Goal: Navigation & Orientation: Find specific page/section

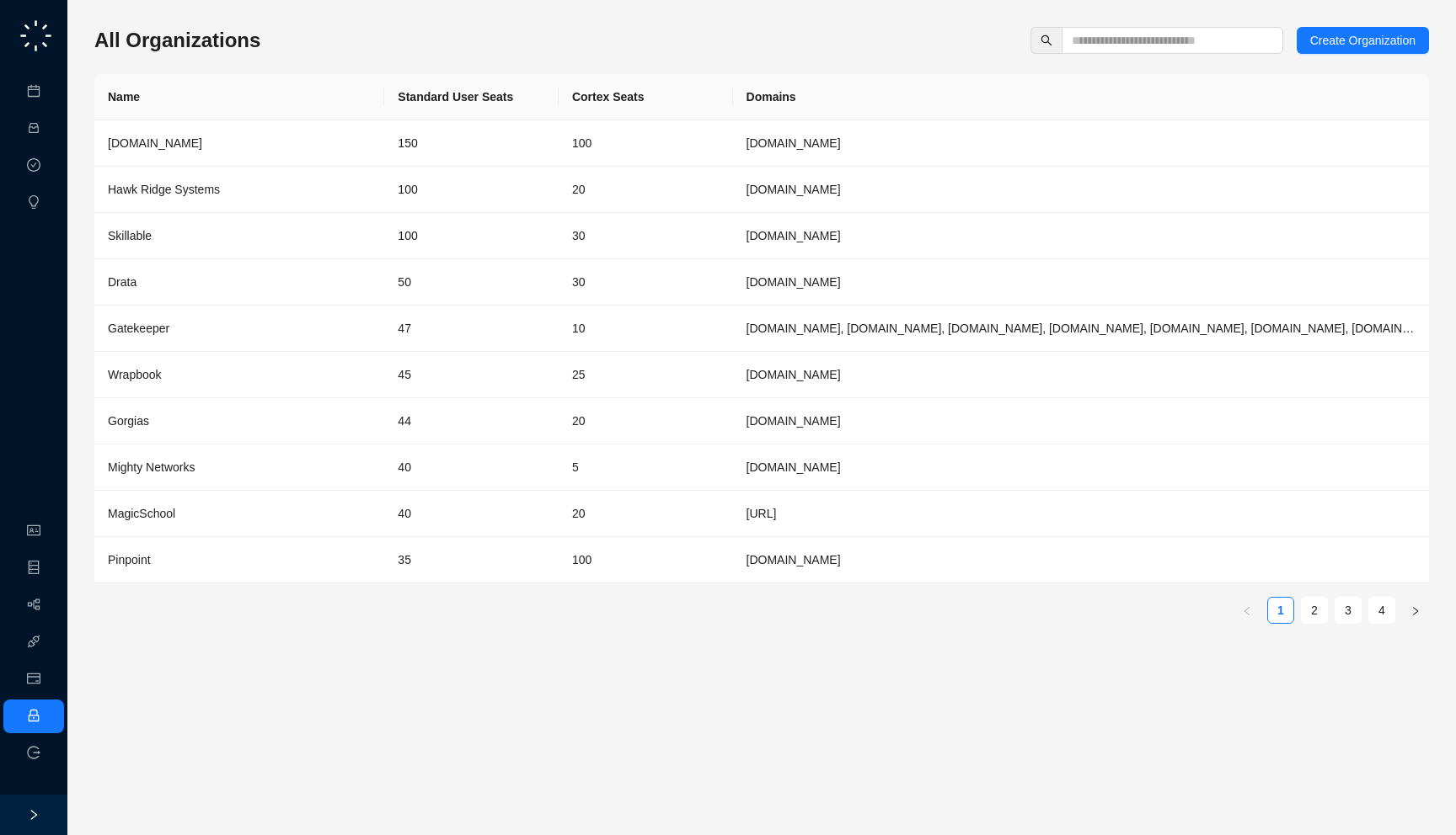
drag, startPoint x: 269, startPoint y: 41, endPoint x: 267, endPoint y: 56, distance: 15.1
click at [267, 56] on div "All Organizations Create Organization Name Standard User Seats Cortex Seats Dom…" at bounding box center [761, 332] width 1334 height 610
click at [51, 92] on link "Meetings & Calls" at bounding box center [93, 92] width 89 height 14
click at [49, 85] on link "Meetings & Calls" at bounding box center [93, 92] width 89 height 14
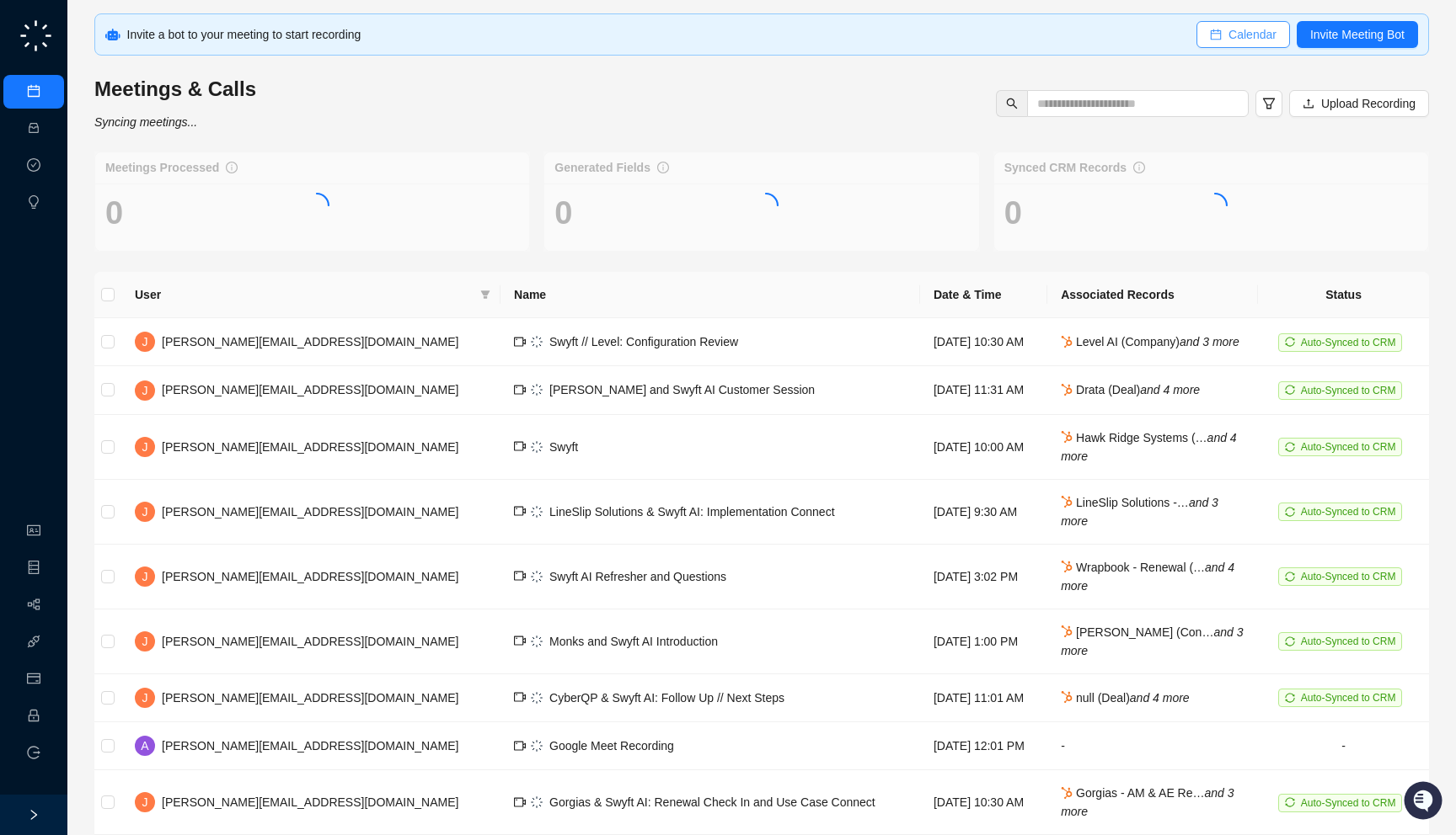
click at [1255, 41] on span "Calendar" at bounding box center [1252, 34] width 48 height 18
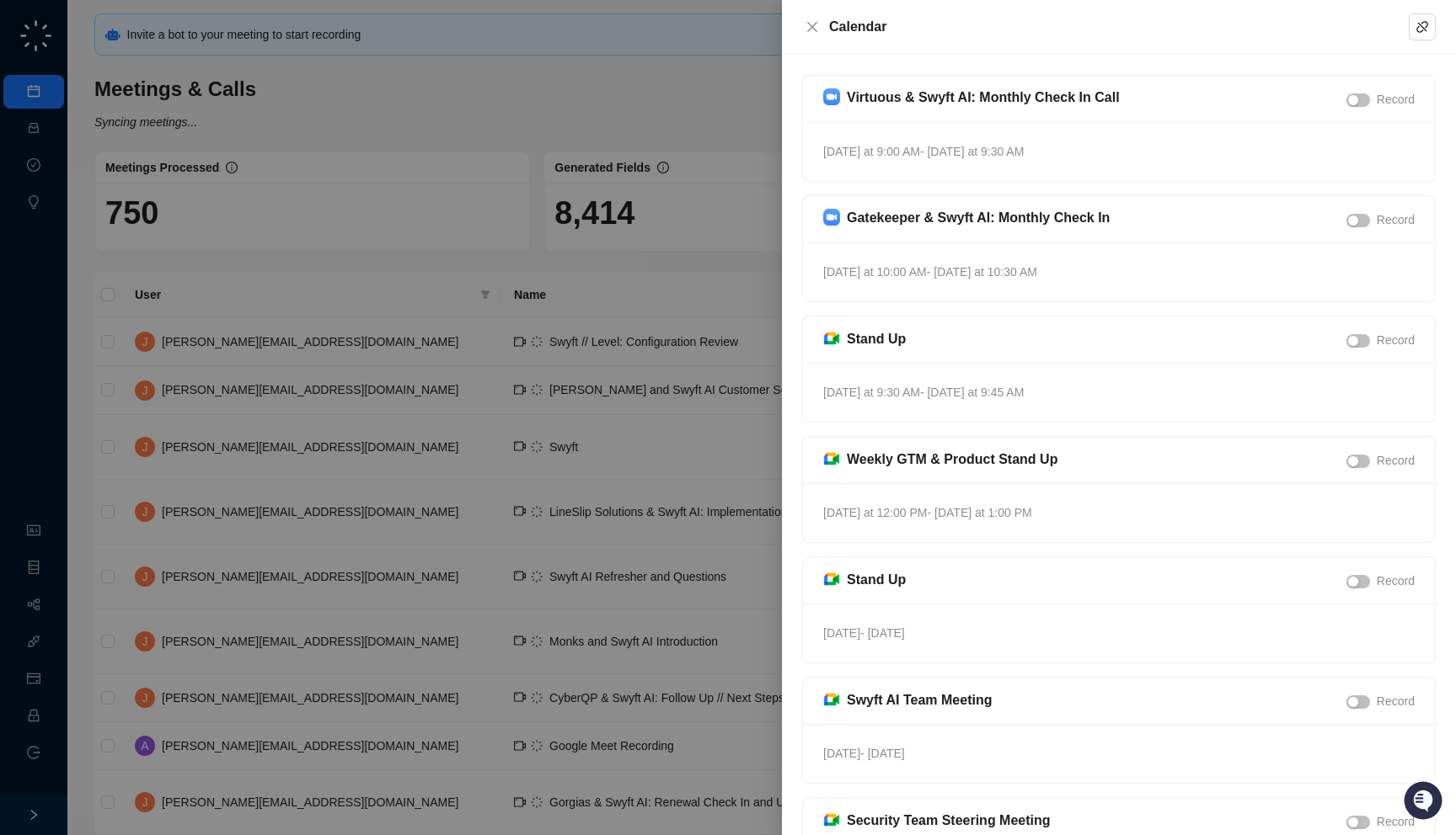
drag, startPoint x: 1098, startPoint y: 141, endPoint x: 1104, endPoint y: 162, distance: 21.8
click at [1104, 162] on div "Tomorrow at 9:00 AM - Tomorrow at 9:30 AM" at bounding box center [1119, 152] width 632 height 59
click at [407, 225] on div at bounding box center [728, 418] width 1456 height 835
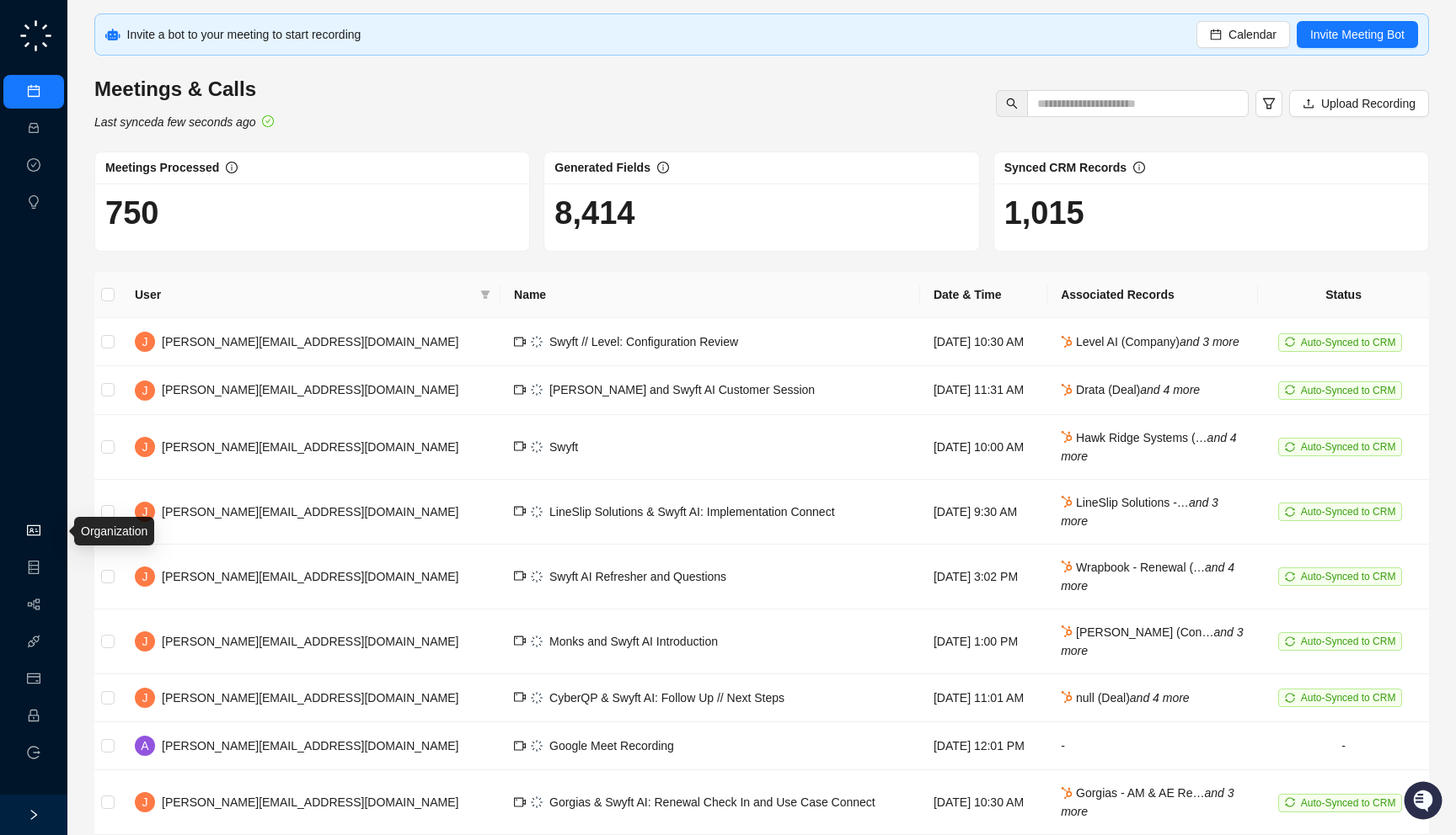
click at [49, 530] on link "Organization" at bounding box center [82, 531] width 67 height 14
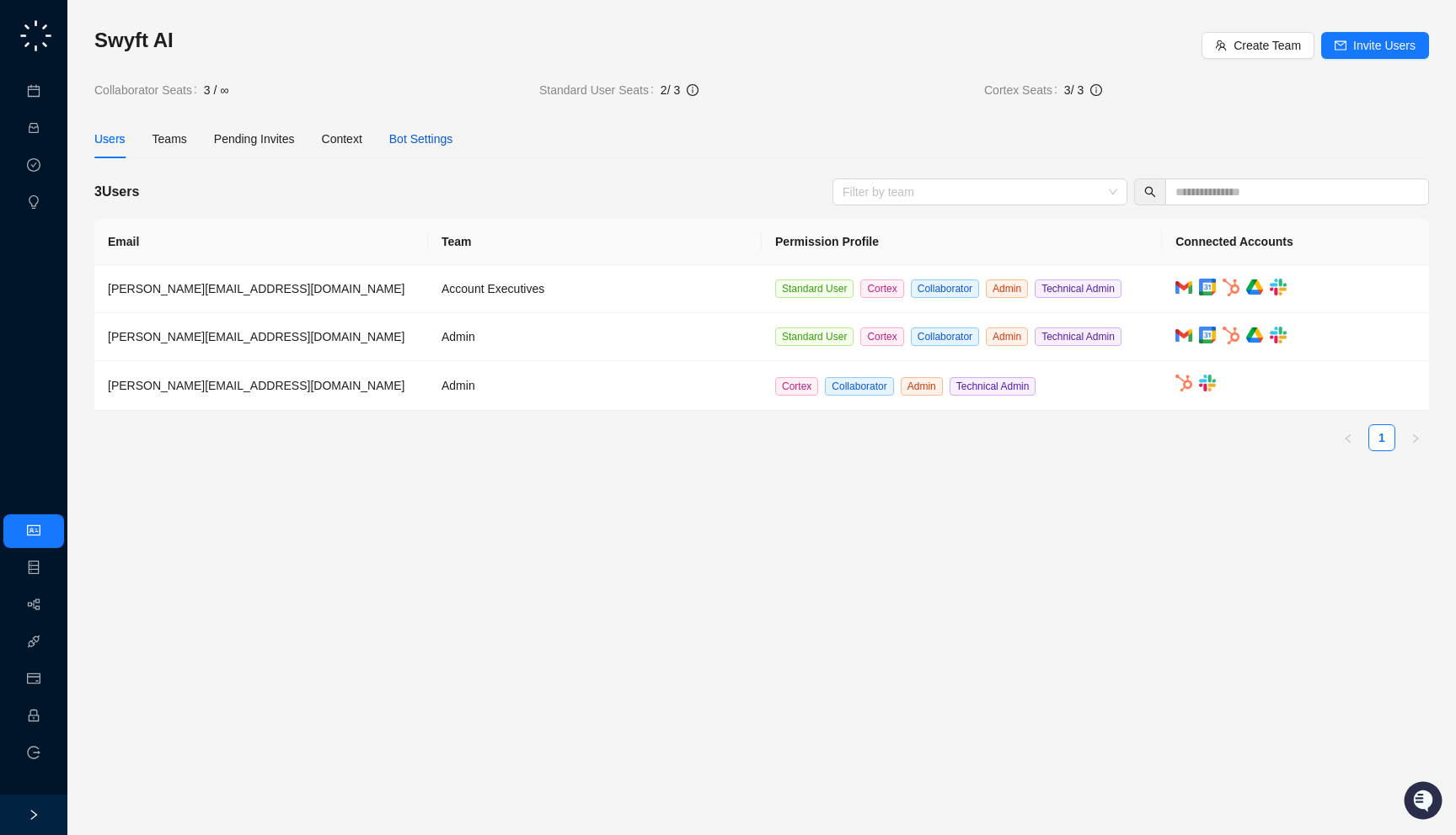
click at [433, 129] on div "Bot Settings" at bounding box center [421, 138] width 64 height 18
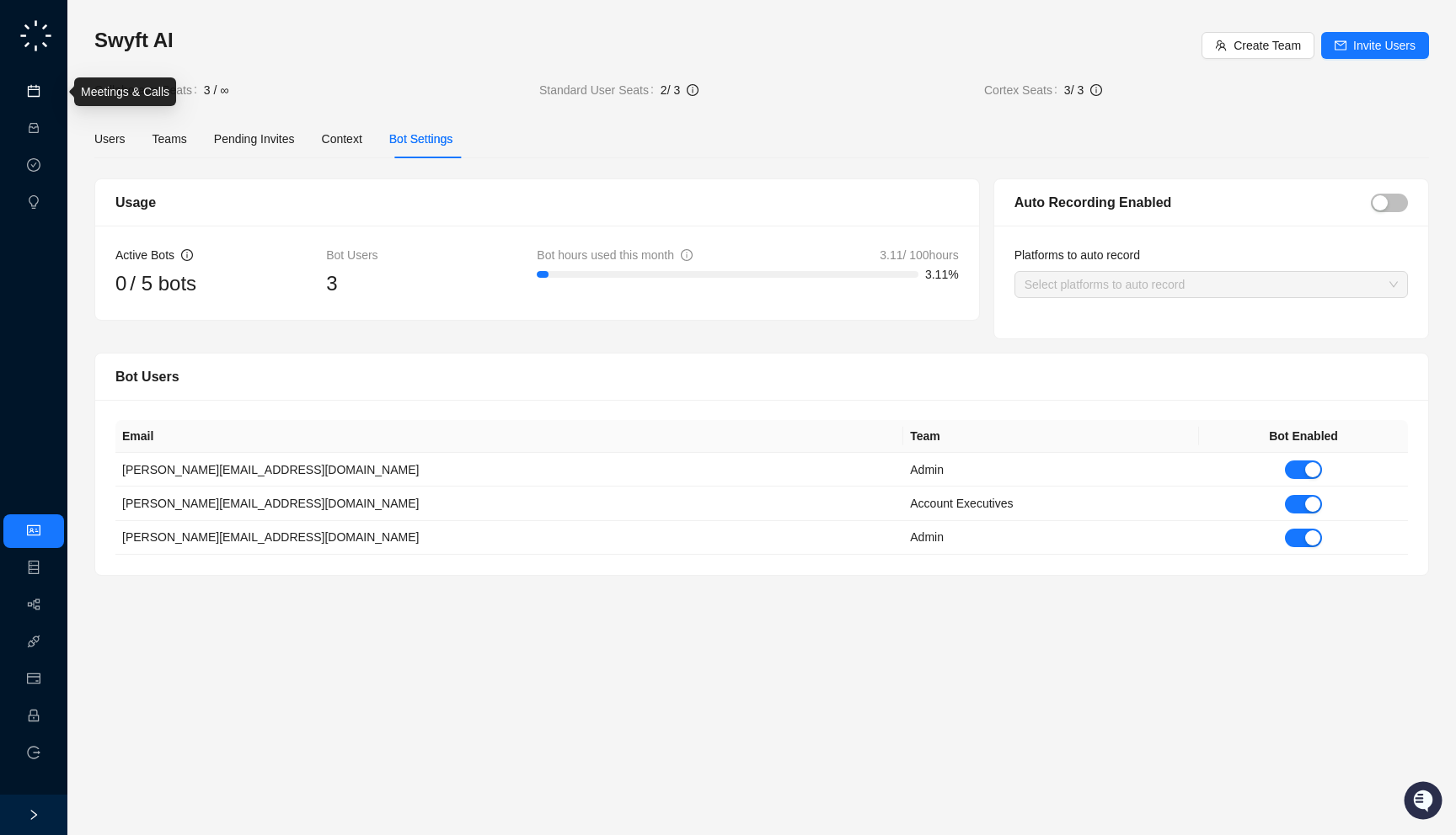
click at [49, 99] on link "Meetings & Calls" at bounding box center [93, 92] width 89 height 14
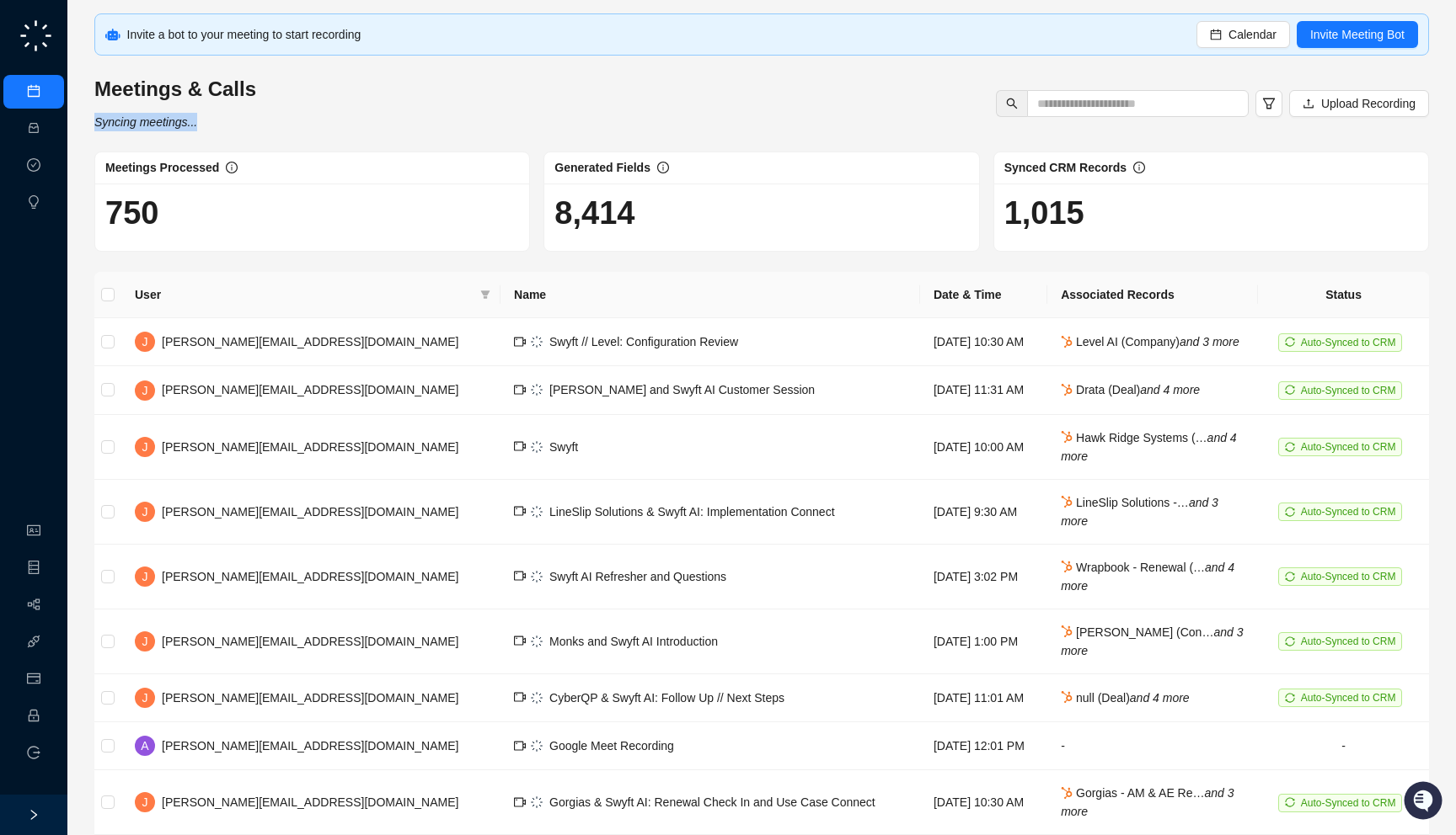
drag, startPoint x: 297, startPoint y: 112, endPoint x: 289, endPoint y: 135, distance: 24.4
click at [289, 135] on div "Invite a bot to your meeting to start recording Calendar Invite Meeting Bot Mee…" at bounding box center [761, 476] width 1334 height 924
click at [49, 710] on link "Employee" at bounding box center [75, 717] width 52 height 14
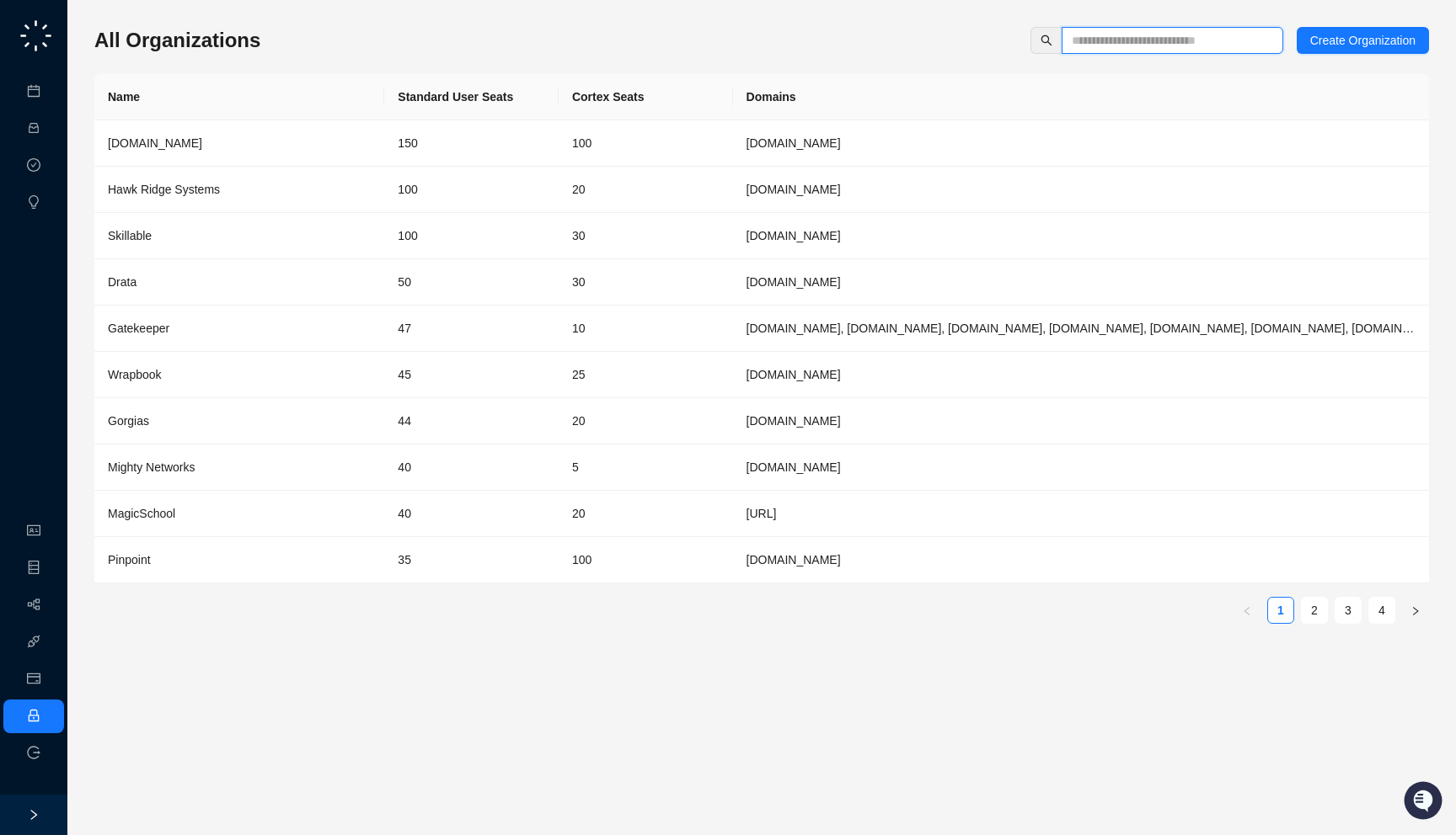
click at [1148, 49] on input "text" at bounding box center [1165, 40] width 188 height 18
click at [664, 155] on td "100" at bounding box center [645, 143] width 175 height 46
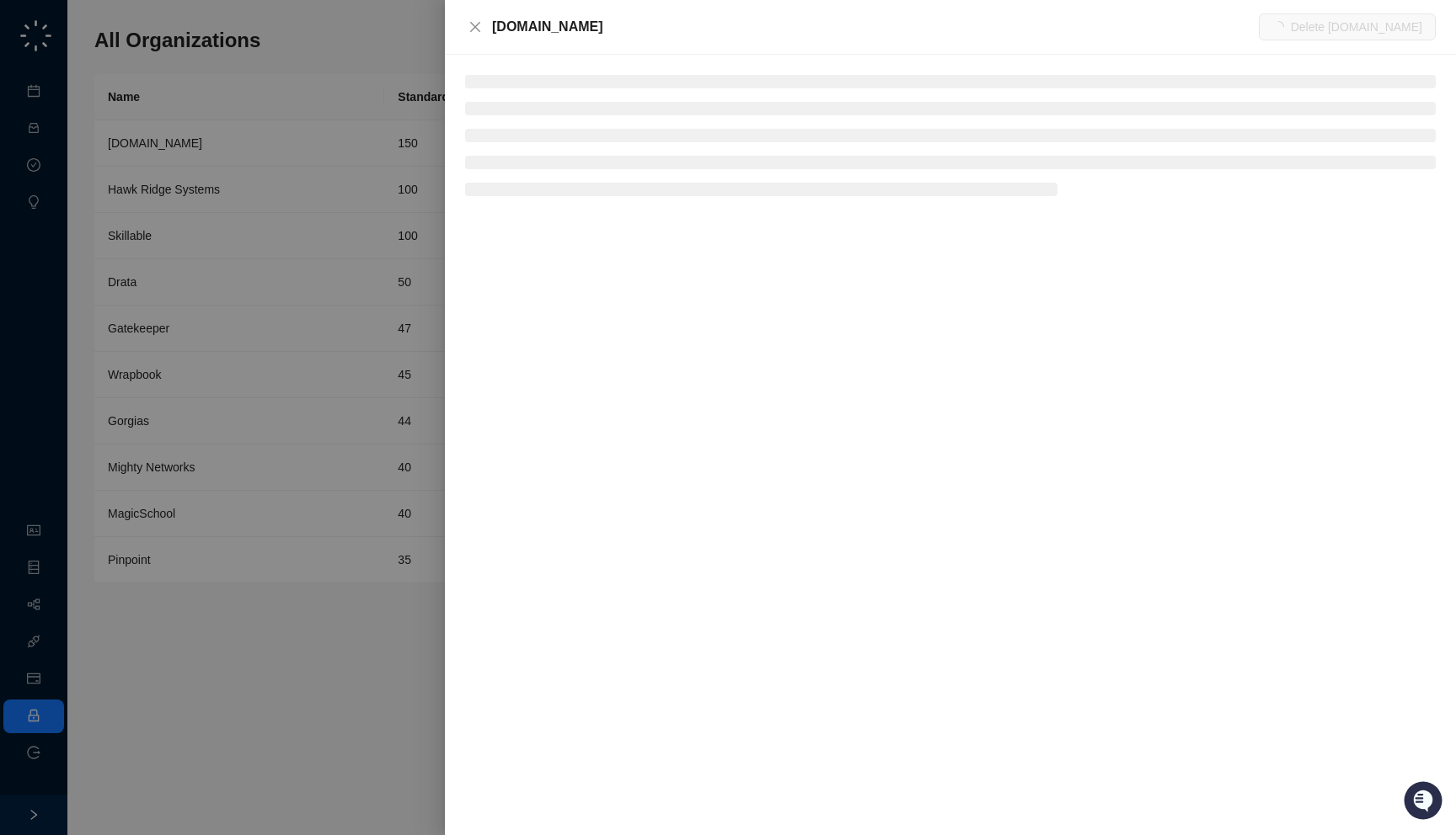
click at [541, 23] on div "[DOMAIN_NAME]" at bounding box center [875, 26] width 767 height 20
click at [561, 23] on div "[DOMAIN_NAME]" at bounding box center [875, 26] width 767 height 20
click at [176, 214] on div at bounding box center [728, 418] width 1456 height 835
